Goal: Task Accomplishment & Management: Manage account settings

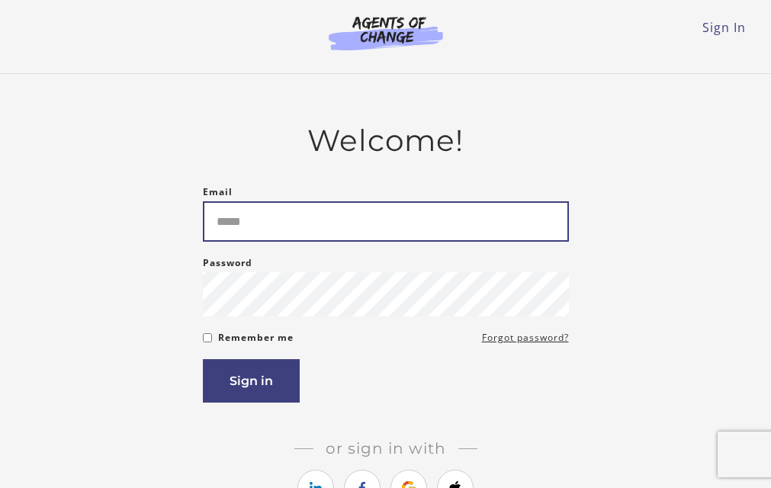
type input "**********"
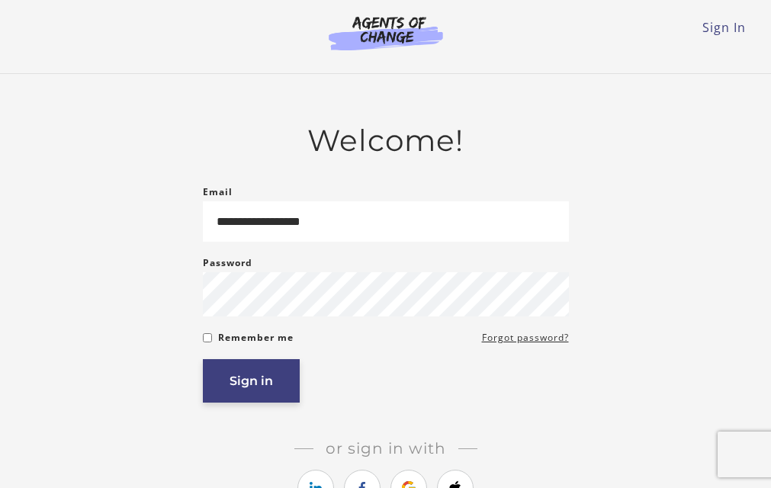
click at [254, 380] on button "Sign in" at bounding box center [251, 380] width 97 height 43
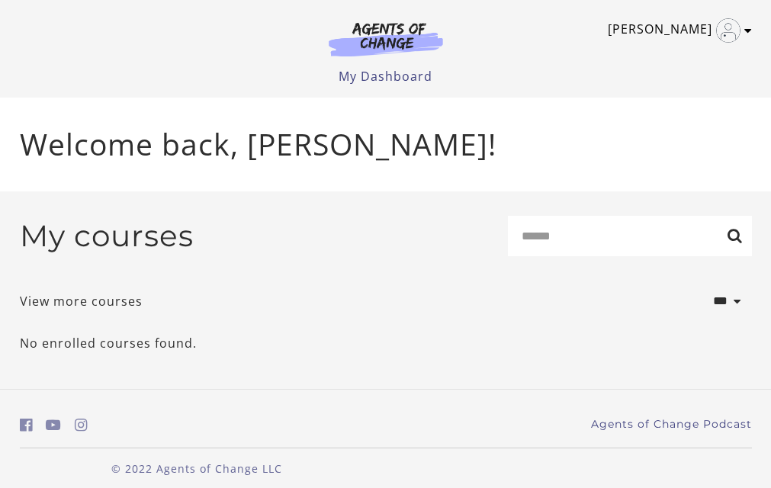
click at [730, 27] on img "Toggle menu" at bounding box center [729, 30] width 24 height 24
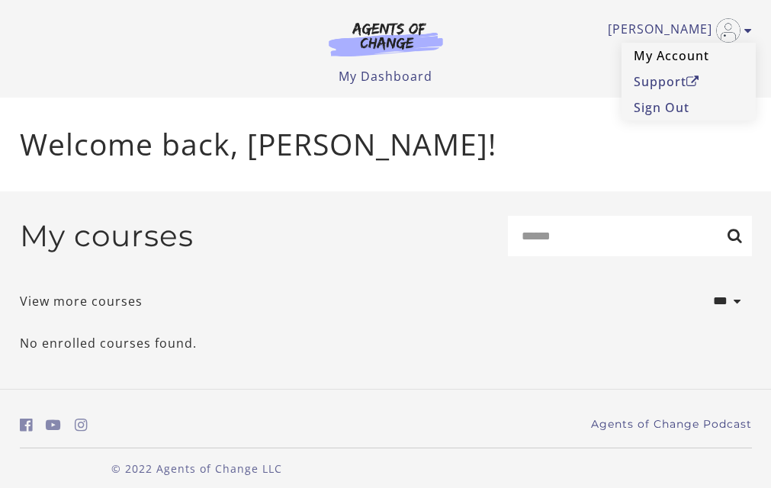
click at [688, 50] on link "My Account" at bounding box center [689, 56] width 134 height 26
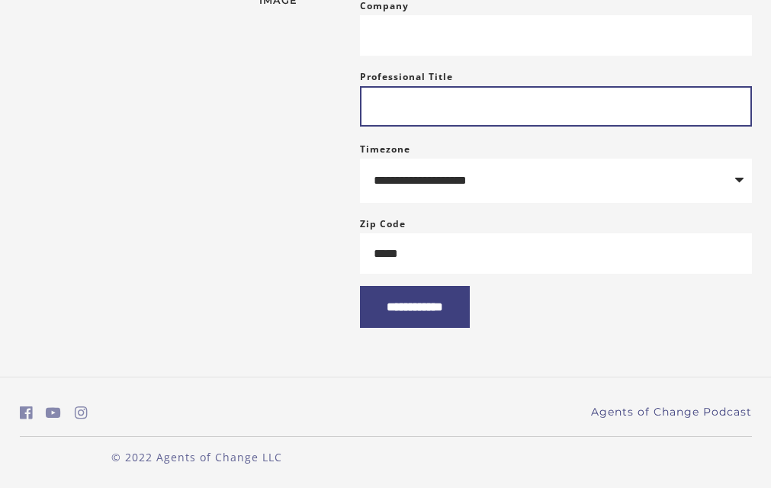
scroll to position [361, 0]
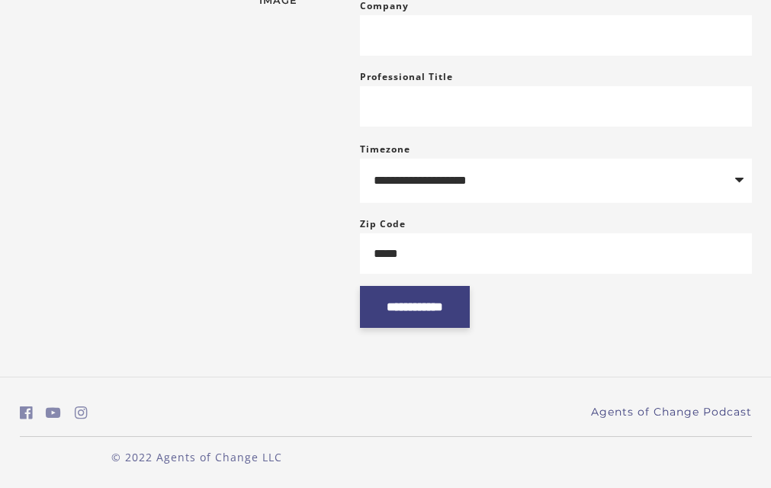
click at [419, 301] on input "**********" at bounding box center [415, 307] width 110 height 42
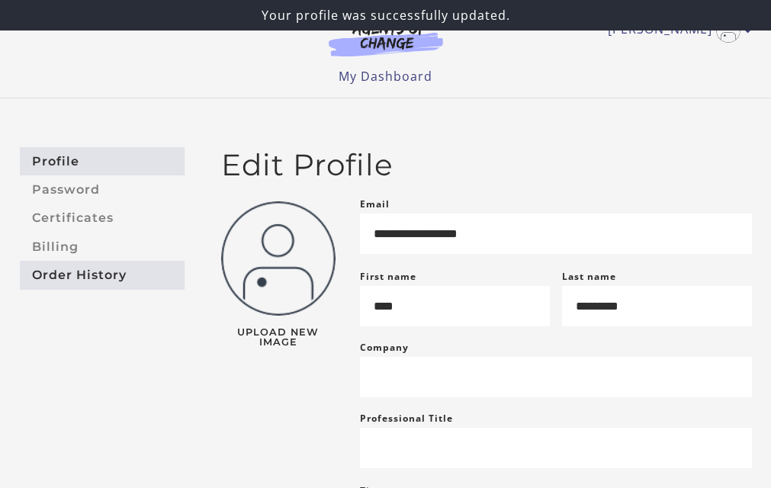
click at [72, 272] on link "Order History" at bounding box center [102, 275] width 165 height 28
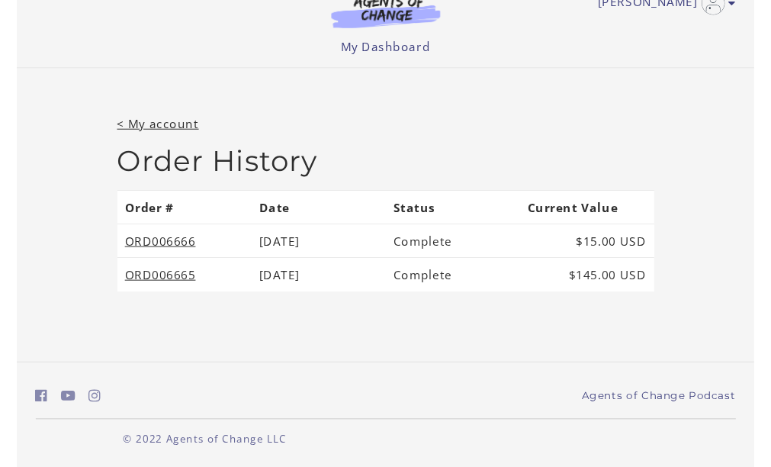
scroll to position [27, 0]
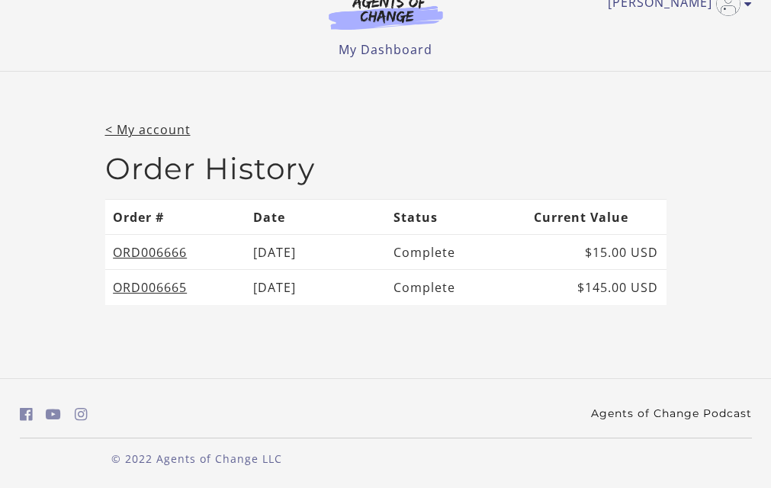
click at [659, 410] on link "Agents of Change Podcast" at bounding box center [671, 414] width 161 height 16
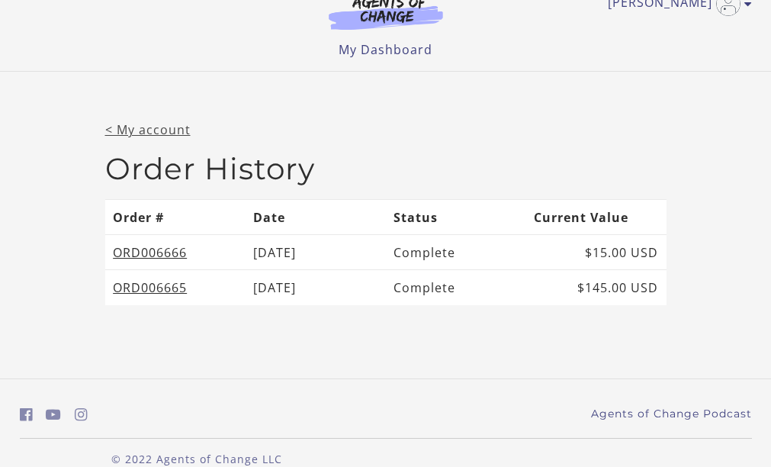
click at [143, 125] on link "< My account" at bounding box center [147, 129] width 85 height 17
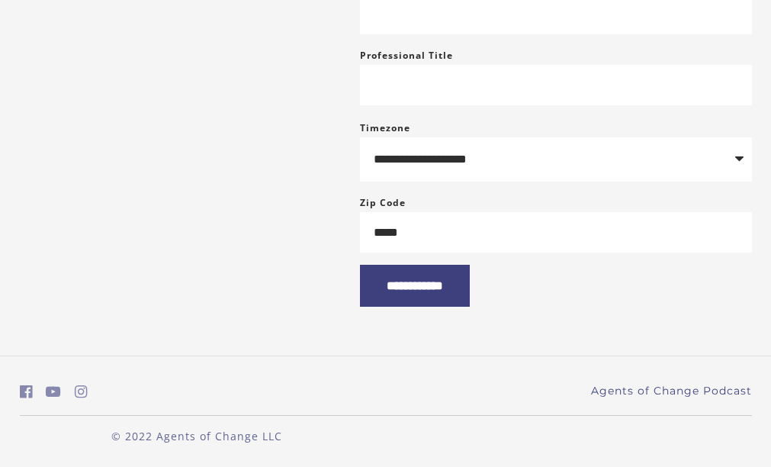
scroll to position [382, 0]
click at [426, 281] on input "**********" at bounding box center [415, 286] width 110 height 42
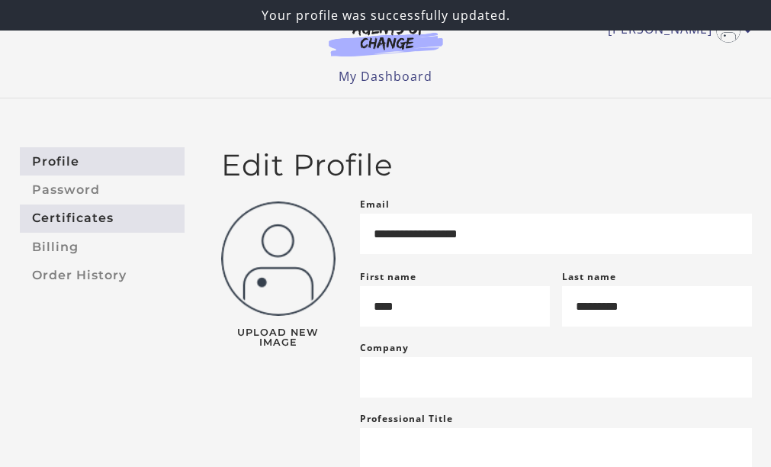
click at [64, 215] on link "Certificates" at bounding box center [102, 219] width 165 height 28
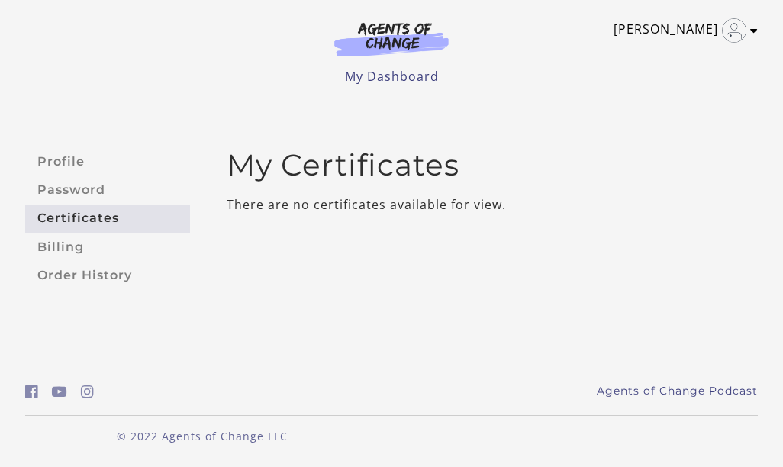
click at [738, 28] on img "Toggle menu" at bounding box center [734, 30] width 24 height 24
click at [703, 51] on link "My Account" at bounding box center [694, 56] width 134 height 26
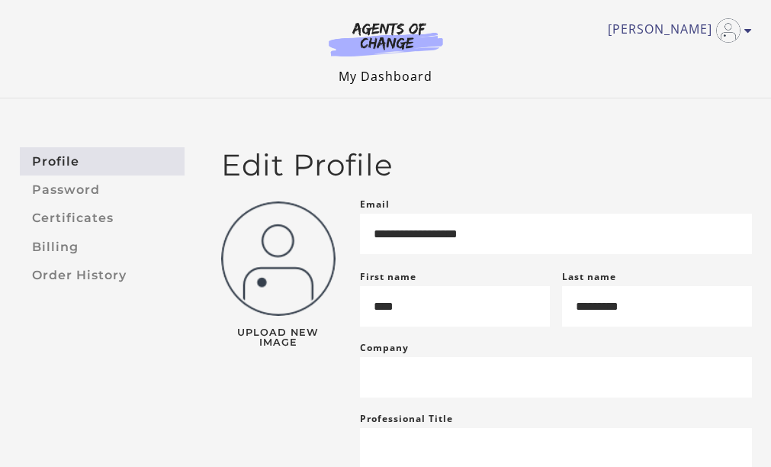
click at [404, 76] on link "My Dashboard" at bounding box center [386, 76] width 94 height 17
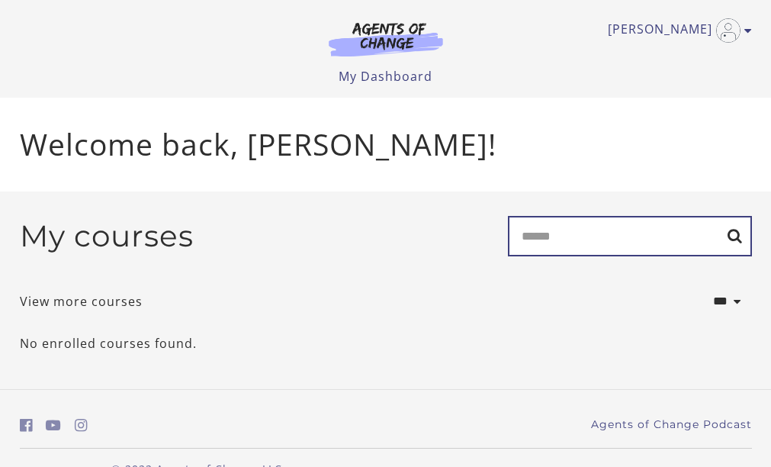
click at [670, 230] on input "Search" at bounding box center [630, 236] width 244 height 40
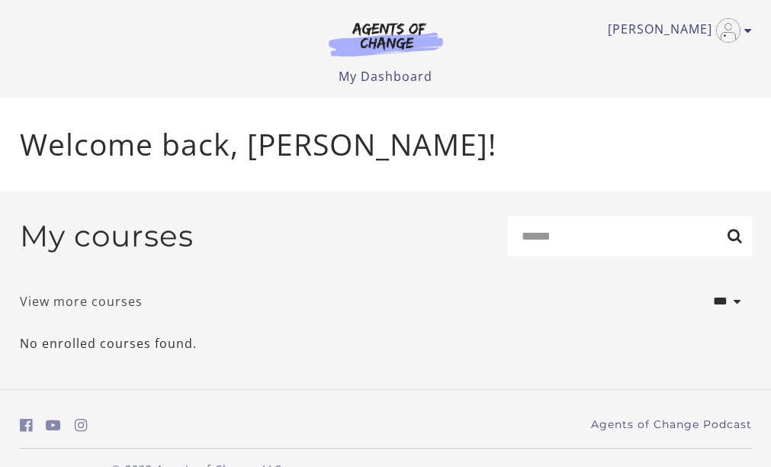
click at [116, 300] on link "View more courses" at bounding box center [81, 301] width 123 height 18
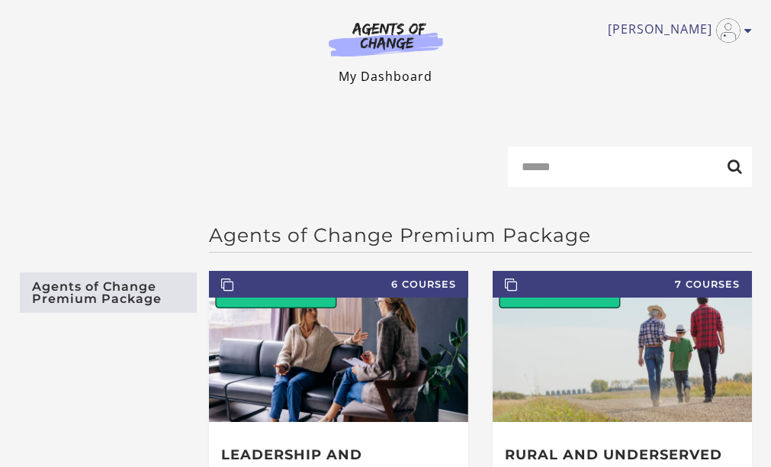
click at [407, 75] on link "My Dashboard" at bounding box center [386, 76] width 94 height 17
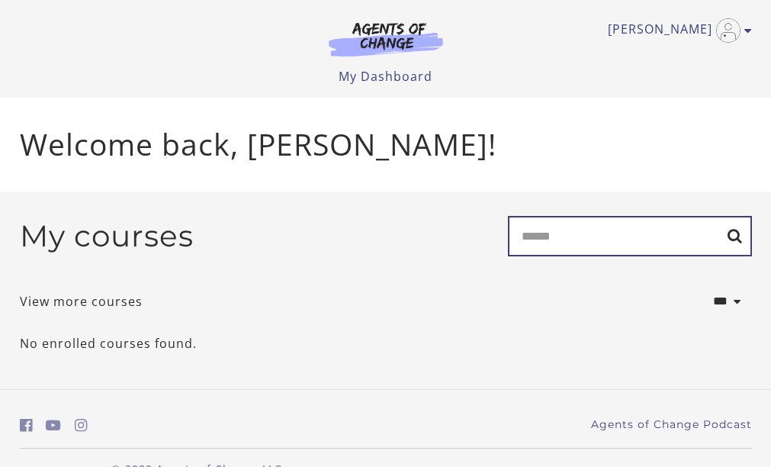
click at [715, 246] on input "Search" at bounding box center [630, 236] width 244 height 40
type input "*********"
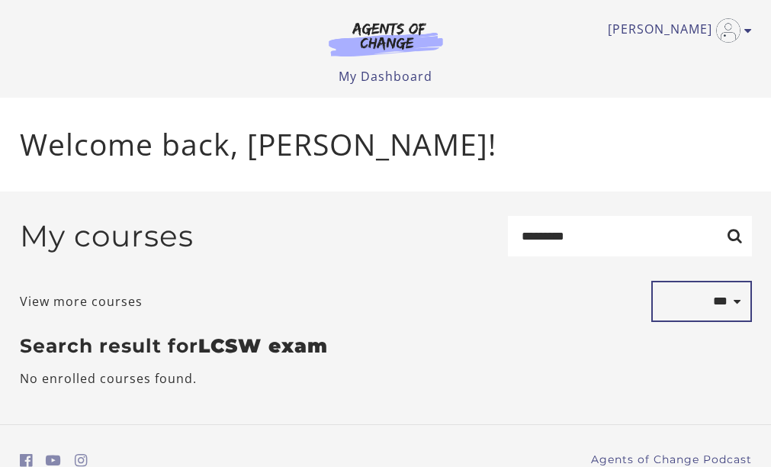
select select "**********"
select select "*********"
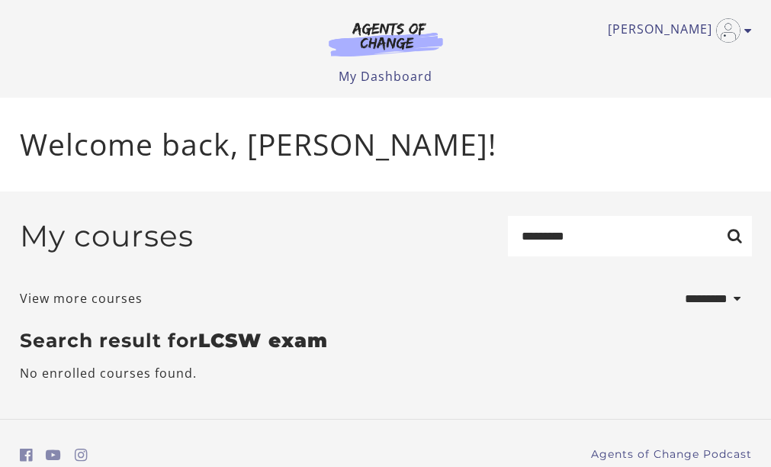
select select "*********"
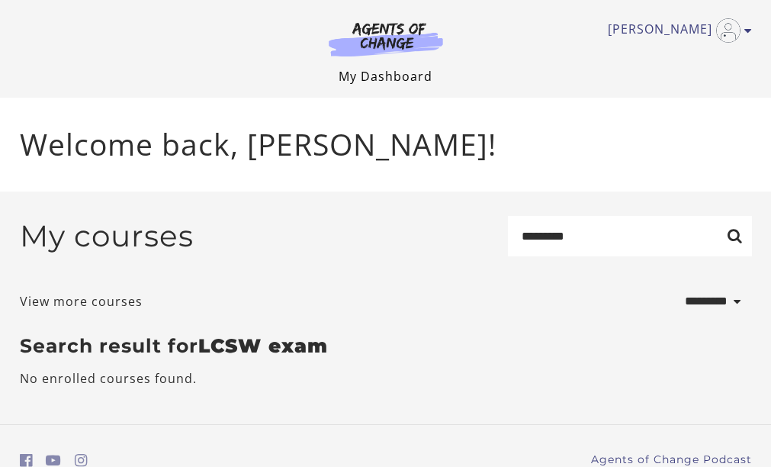
click at [394, 72] on link "My Dashboard" at bounding box center [386, 76] width 94 height 17
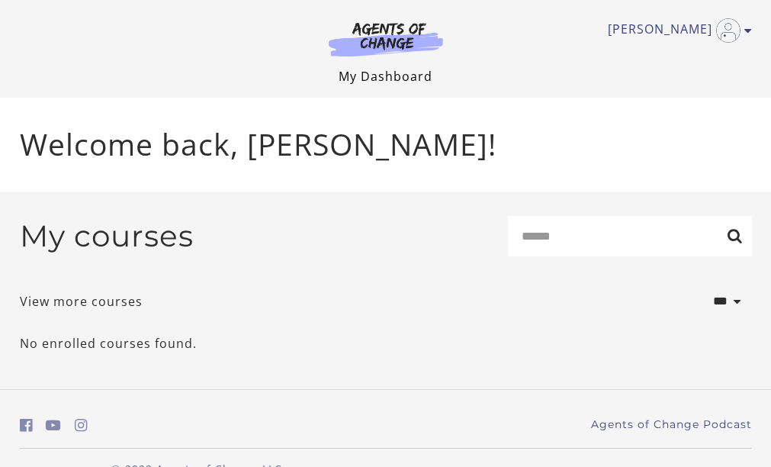
click at [388, 76] on link "My Dashboard" at bounding box center [386, 76] width 94 height 17
click at [732, 27] on img "Toggle menu" at bounding box center [729, 30] width 24 height 24
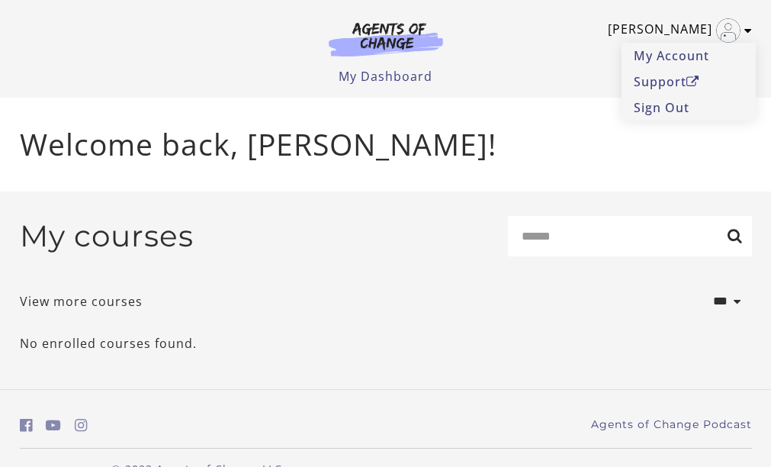
click at [746, 24] on icon "Toggle menu" at bounding box center [749, 30] width 8 height 12
click at [109, 301] on link "View more courses" at bounding box center [81, 301] width 123 height 18
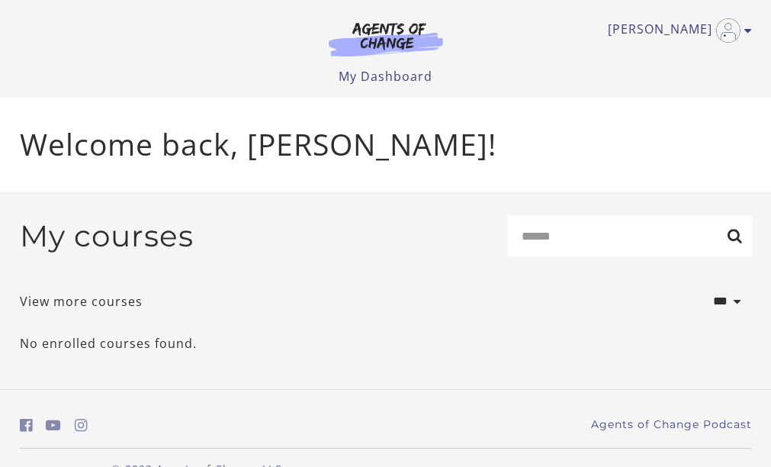
click at [88, 242] on h2 "My courses" at bounding box center [107, 236] width 174 height 36
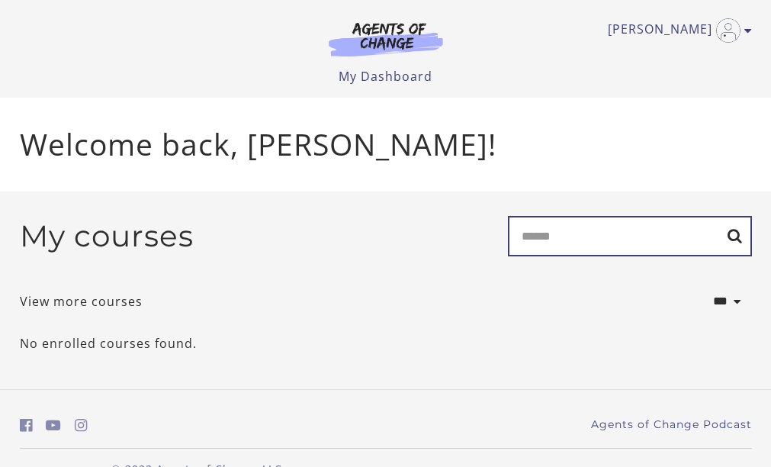
click at [731, 239] on input "Search" at bounding box center [630, 236] width 244 height 40
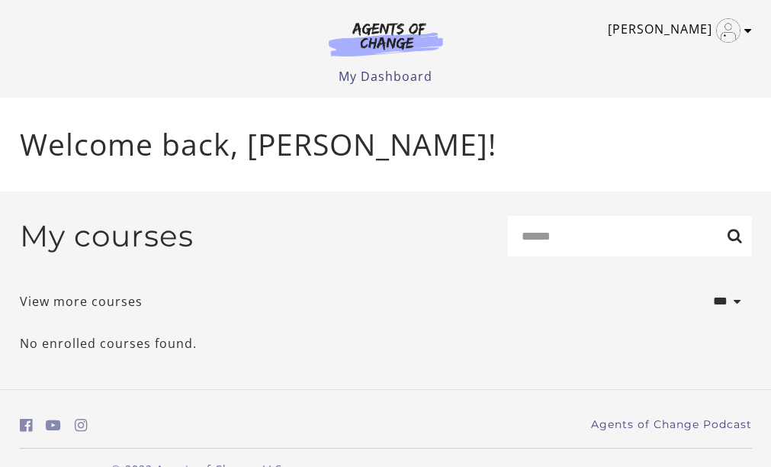
click at [748, 25] on icon "Toggle menu" at bounding box center [749, 30] width 8 height 12
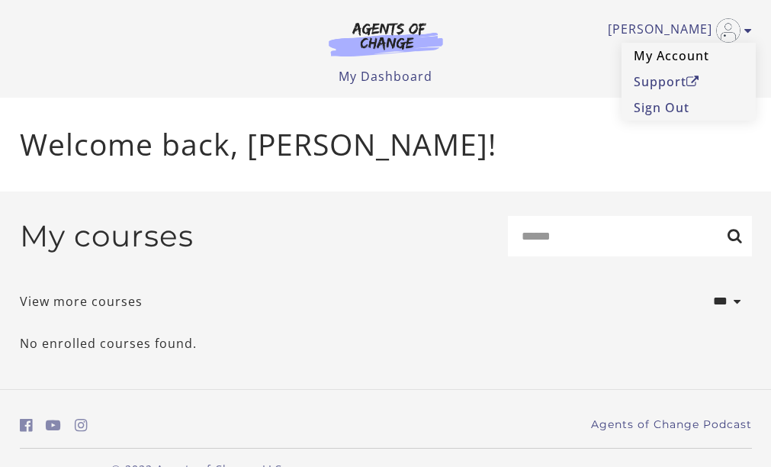
click at [680, 56] on link "My Account" at bounding box center [689, 56] width 134 height 26
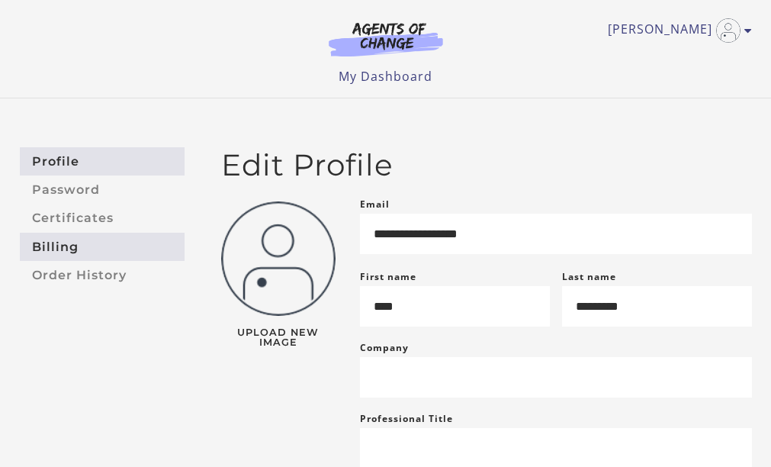
click at [71, 243] on link "Billing" at bounding box center [102, 247] width 165 height 28
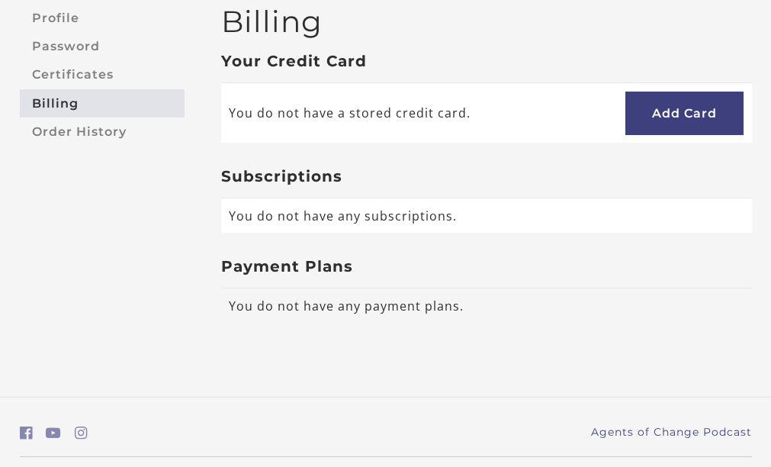
scroll to position [144, 0]
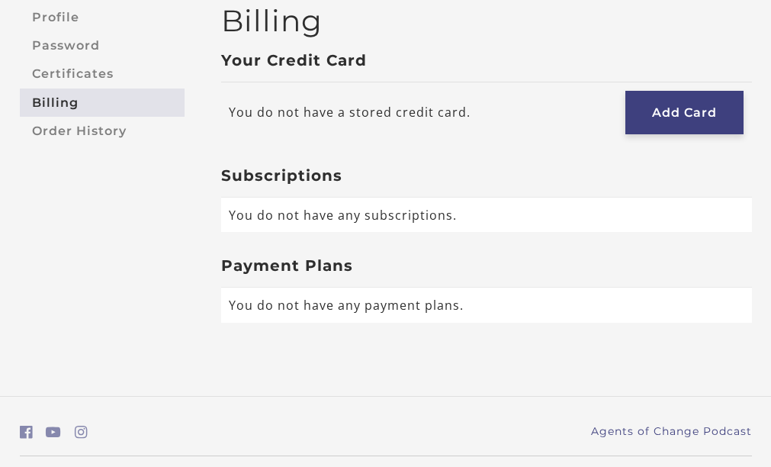
click at [685, 110] on link "Add Card" at bounding box center [685, 112] width 118 height 43
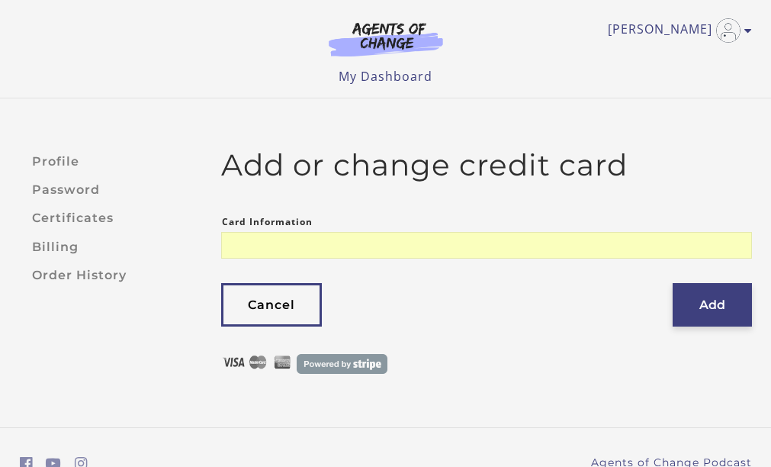
click at [722, 301] on button "Add" at bounding box center [712, 304] width 79 height 43
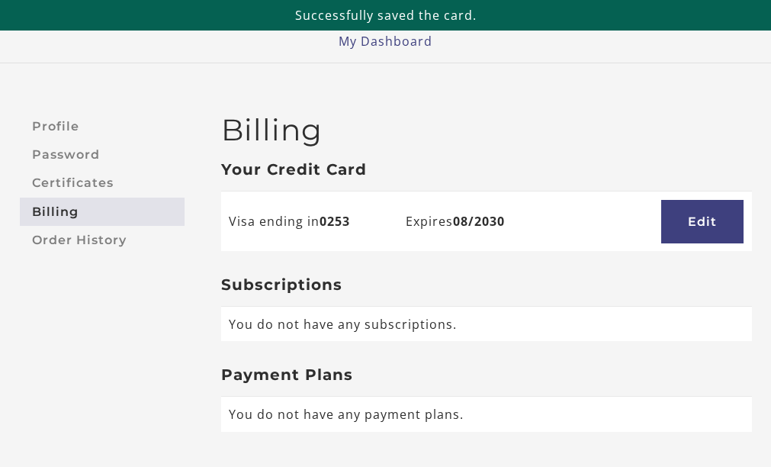
scroll to position [45, 0]
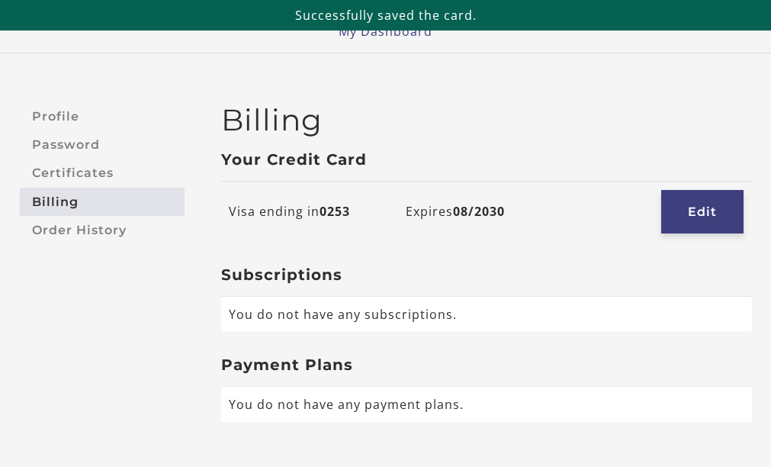
click at [698, 207] on link "Edit" at bounding box center [703, 211] width 82 height 43
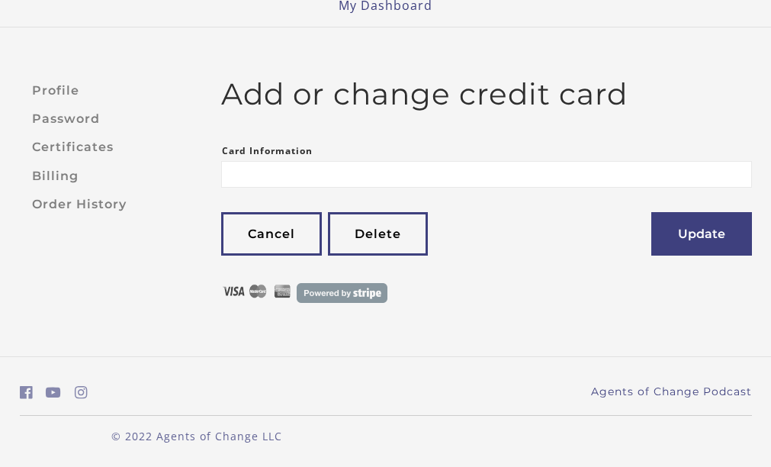
scroll to position [70, 0]
click at [294, 221] on link "Cancel" at bounding box center [271, 234] width 101 height 43
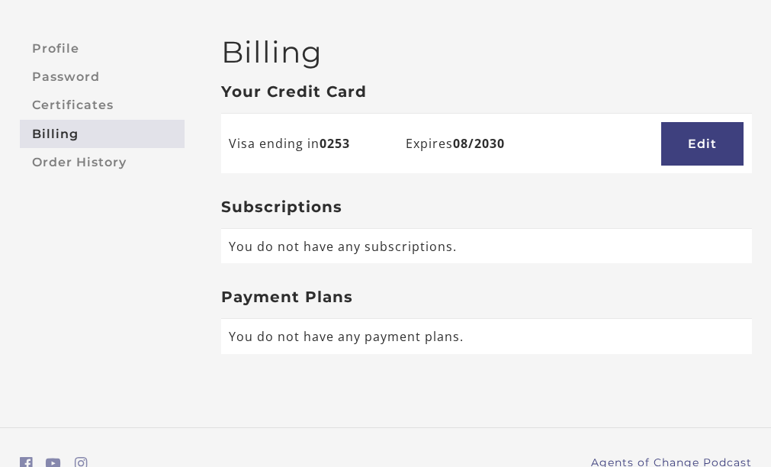
scroll to position [115, 0]
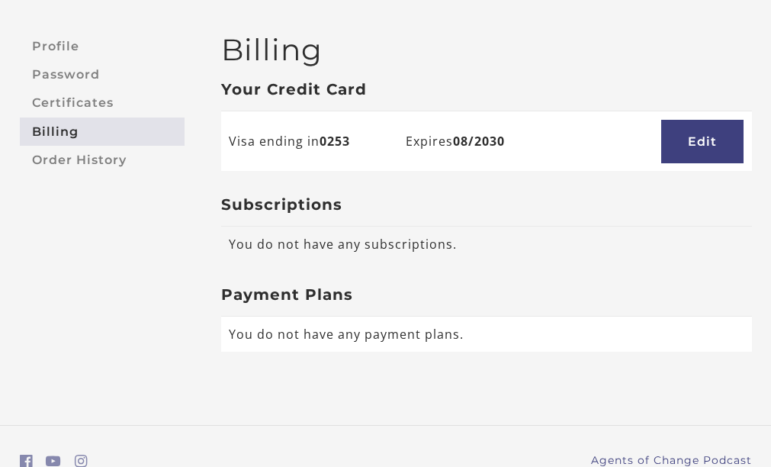
click at [301, 251] on td "You do not have any subscriptions." at bounding box center [486, 244] width 531 height 35
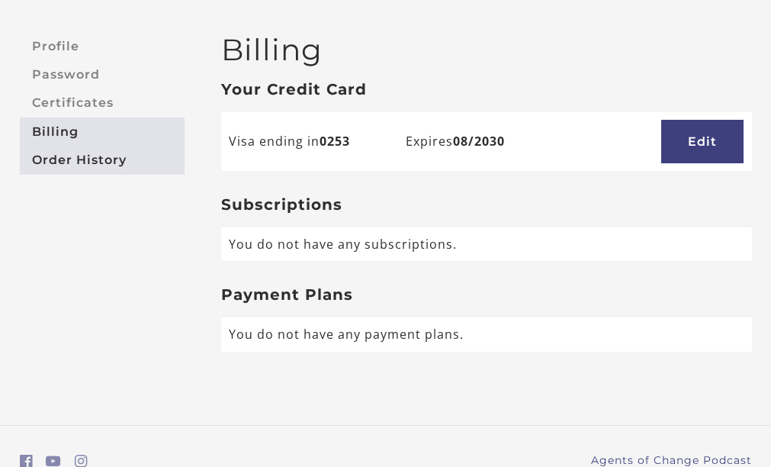
click at [103, 156] on link "Order History" at bounding box center [102, 160] width 165 height 28
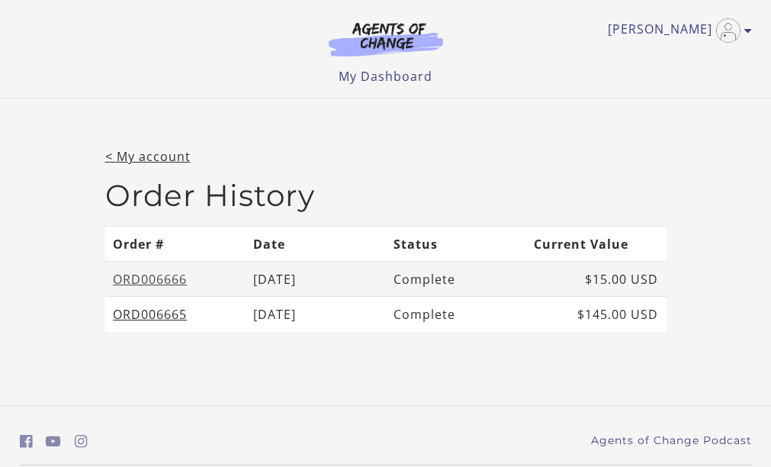
click at [159, 278] on link "ORD006666" at bounding box center [150, 279] width 74 height 17
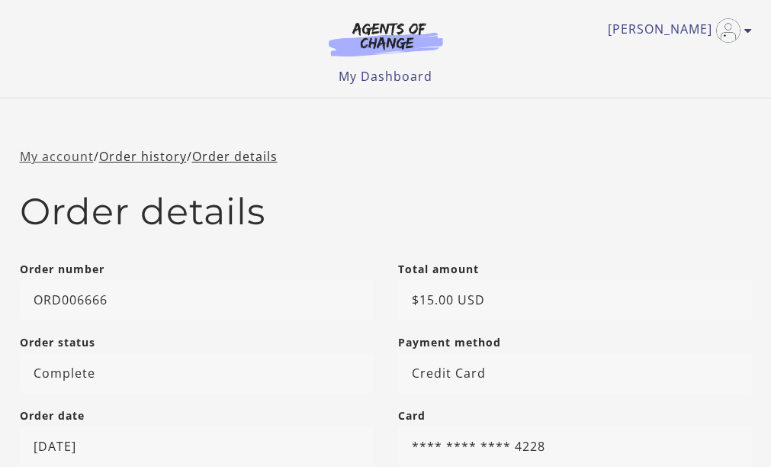
click at [59, 155] on link "My account" at bounding box center [57, 156] width 74 height 17
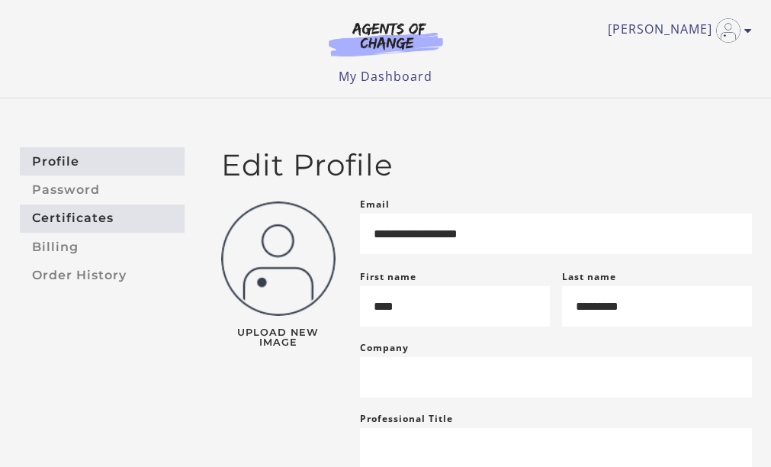
click at [61, 216] on link "Certificates" at bounding box center [102, 219] width 165 height 28
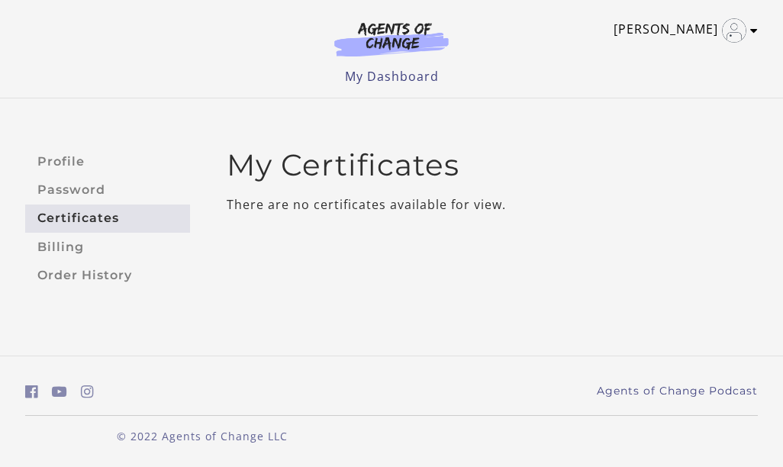
click at [752, 27] on icon "Toggle menu" at bounding box center [754, 30] width 8 height 12
click at [405, 75] on link "My Dashboard" at bounding box center [392, 76] width 94 height 17
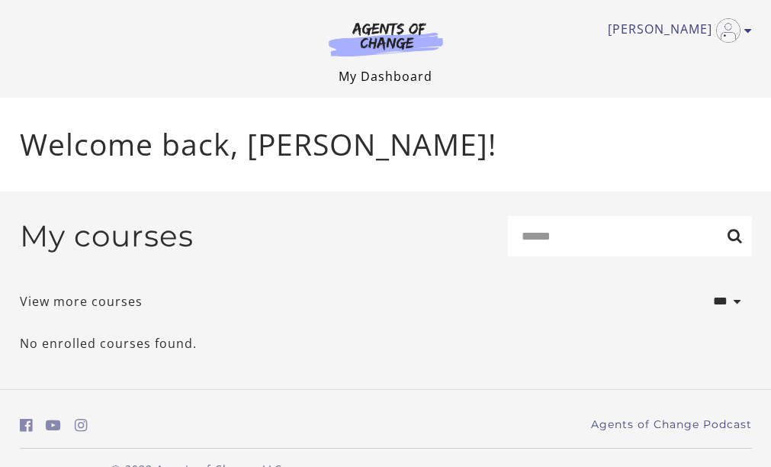
click at [398, 74] on link "My Dashboard" at bounding box center [386, 76] width 94 height 17
click at [208, 21] on ul "[PERSON_NAME] My Account Support Sign Out" at bounding box center [386, 30] width 733 height 24
click at [375, 73] on link "My Dashboard" at bounding box center [386, 76] width 94 height 17
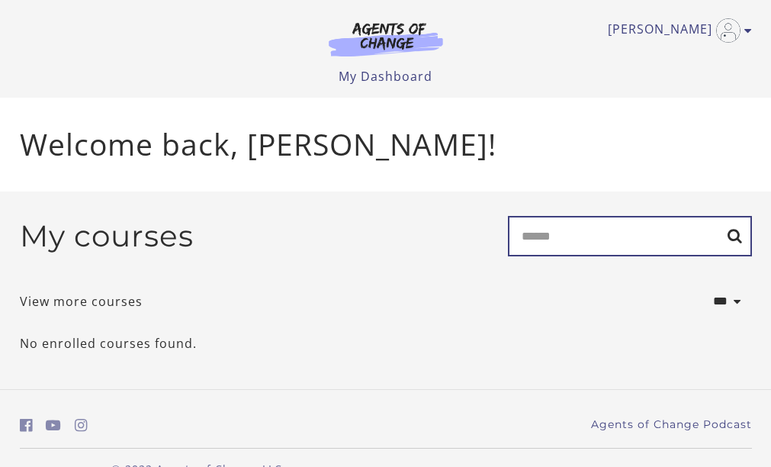
click at [543, 238] on input "Search" at bounding box center [630, 236] width 244 height 40
type input "**********"
